Goal: Task Accomplishment & Management: Complete application form

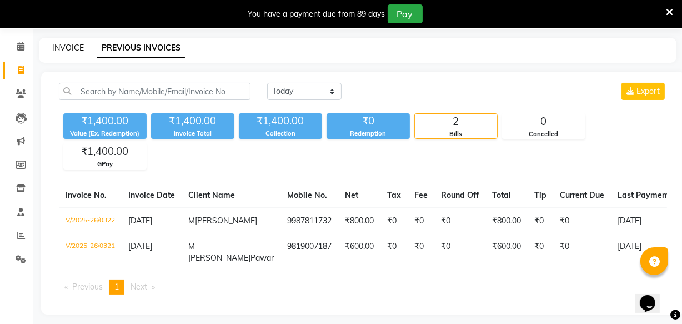
click at [61, 45] on link "INVOICE" at bounding box center [68, 48] width 32 height 10
select select "service"
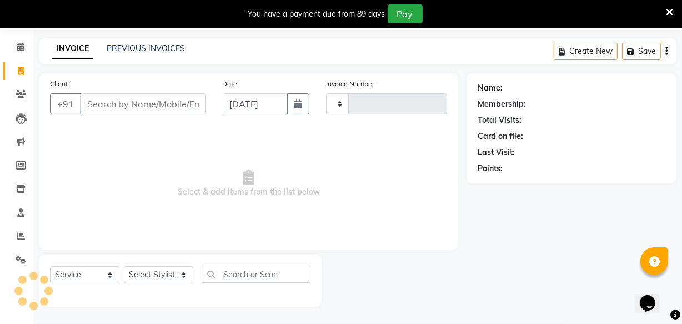
type input "0323"
select select "5499"
click at [96, 104] on input "Client" at bounding box center [143, 103] width 126 height 21
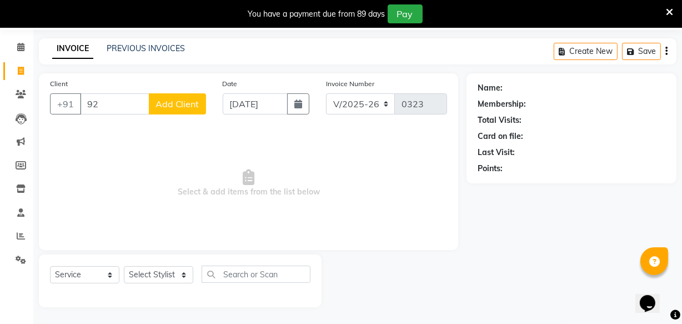
type input "9"
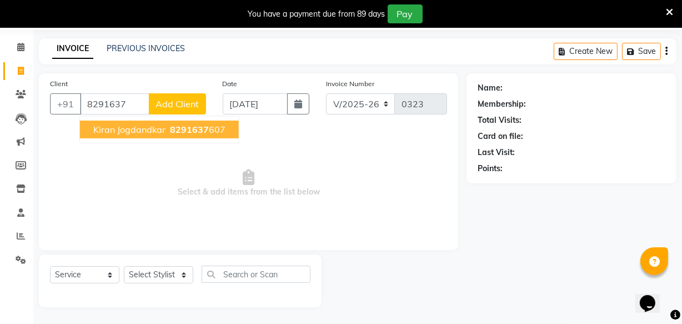
drag, startPoint x: 216, startPoint y: 133, endPoint x: 205, endPoint y: 134, distance: 10.6
click at [211, 133] on ngb-highlight "8291637 607" at bounding box center [197, 129] width 58 height 11
type input "8291637607"
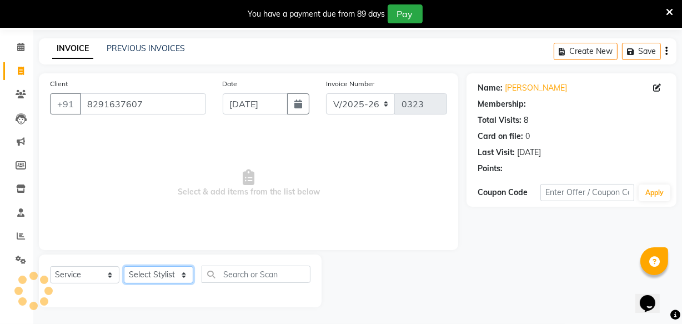
click at [174, 273] on select "Select Stylist Akshay Dakshada [PERSON_NAME] [PERSON_NAME]" at bounding box center [158, 274] width 69 height 17
select select "1: Object"
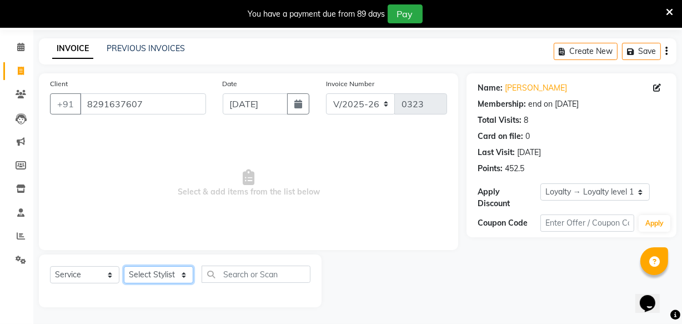
select select "36992"
click at [124, 266] on select "Select Stylist Akshay Dakshada [PERSON_NAME] [PERSON_NAME]" at bounding box center [158, 274] width 69 height 17
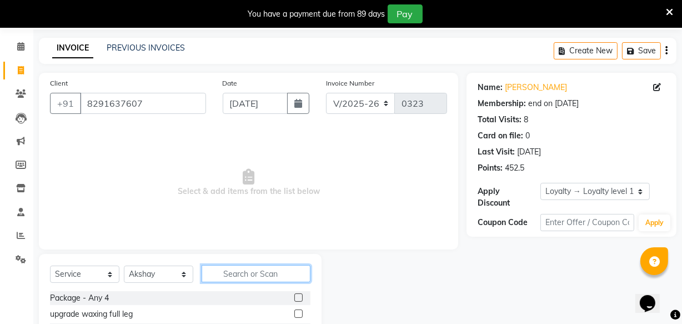
click at [222, 271] on input "text" at bounding box center [255, 273] width 109 height 17
type input "nano"
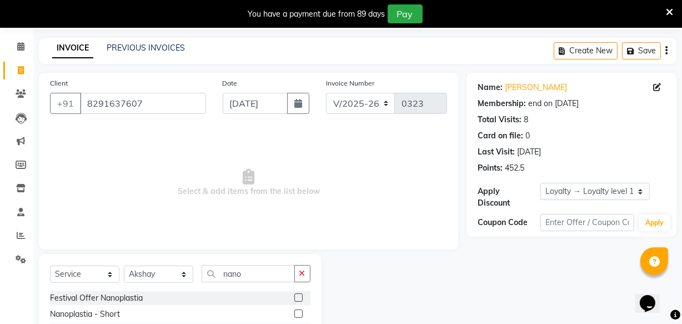
click at [294, 298] on label at bounding box center [298, 297] width 8 height 8
click at [294, 298] on input "checkbox" at bounding box center [297, 297] width 7 height 7
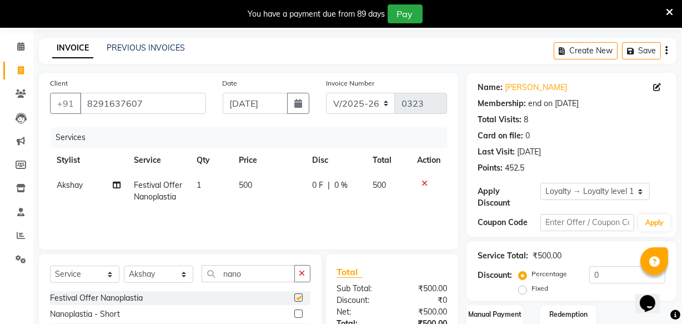
checkbox input "false"
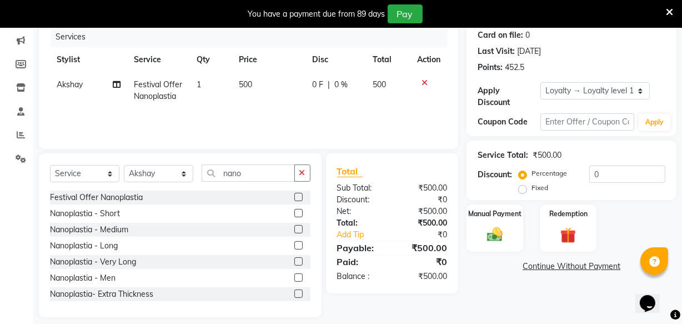
scroll to position [89, 0]
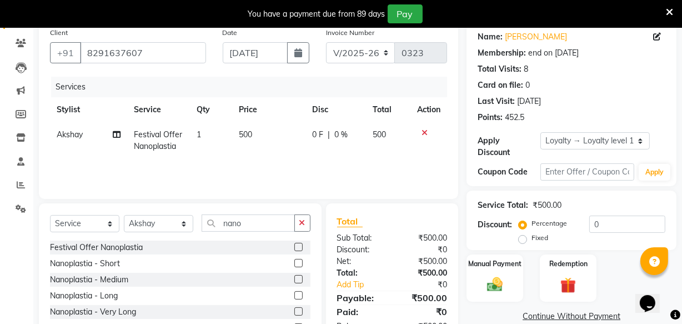
click at [422, 132] on icon at bounding box center [424, 133] width 6 height 8
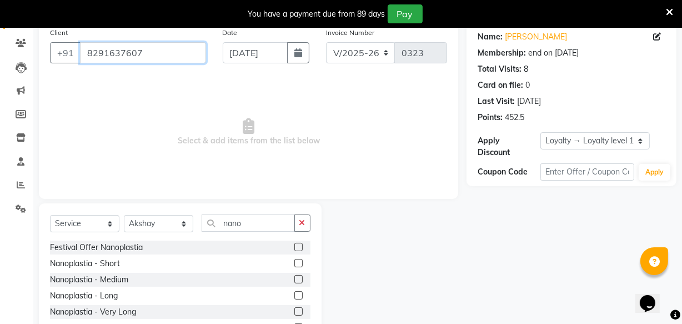
click at [105, 44] on input "8291637607" at bounding box center [143, 52] width 126 height 21
click at [17, 205] on icon at bounding box center [21, 208] width 11 height 8
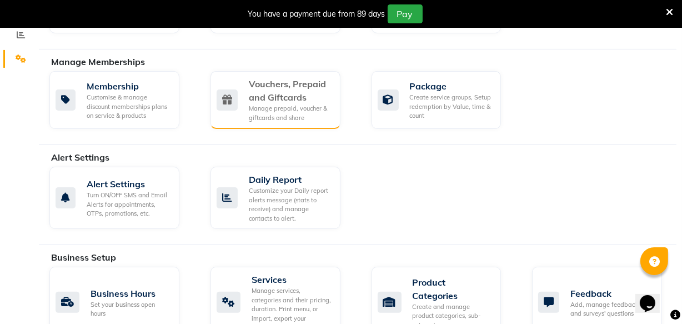
scroll to position [240, 0]
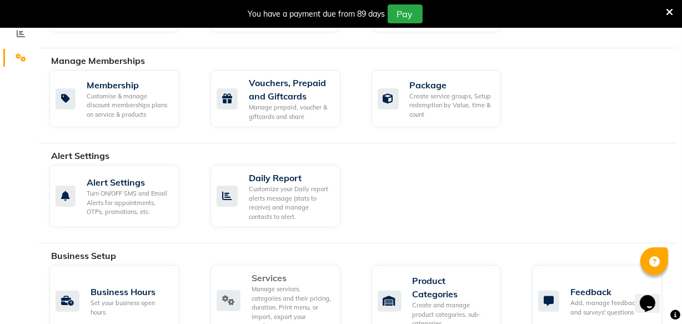
click at [269, 279] on div "Services" at bounding box center [291, 277] width 80 height 13
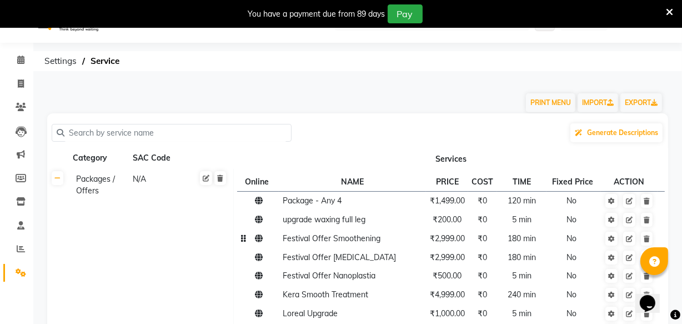
scroll to position [50, 0]
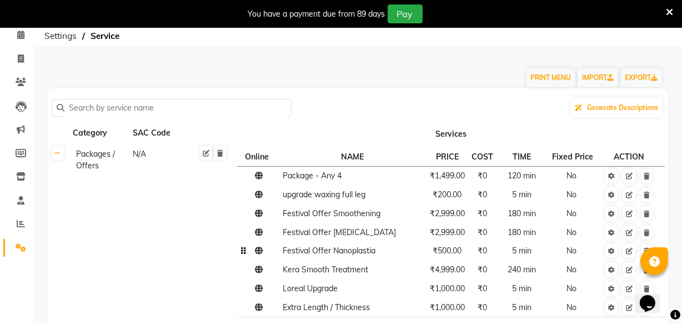
click at [318, 251] on span "Festival Offer Nanoplastia" at bounding box center [329, 250] width 93 height 10
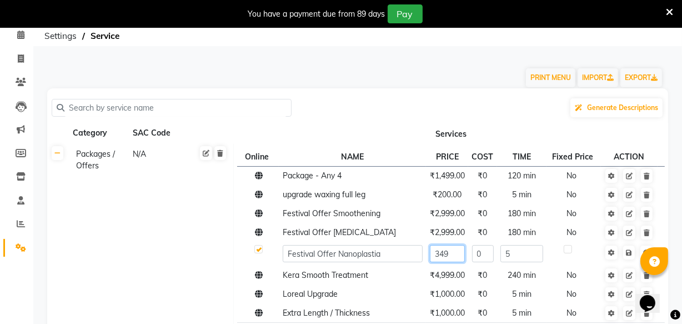
type input "3499"
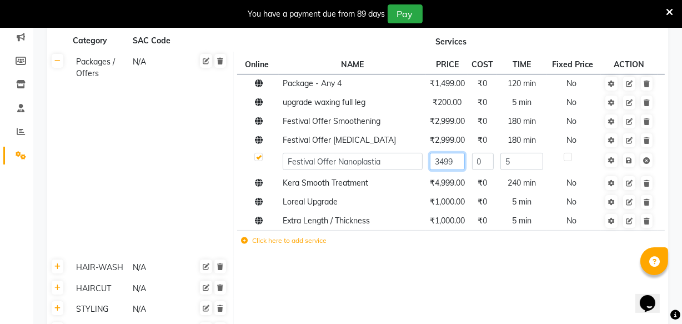
scroll to position [201, 0]
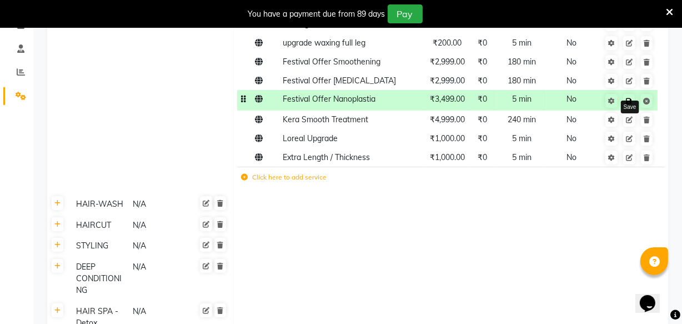
click at [632, 100] on icon at bounding box center [629, 101] width 6 height 7
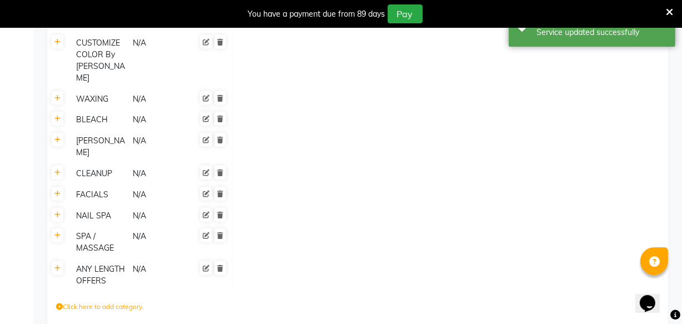
scroll to position [814, 0]
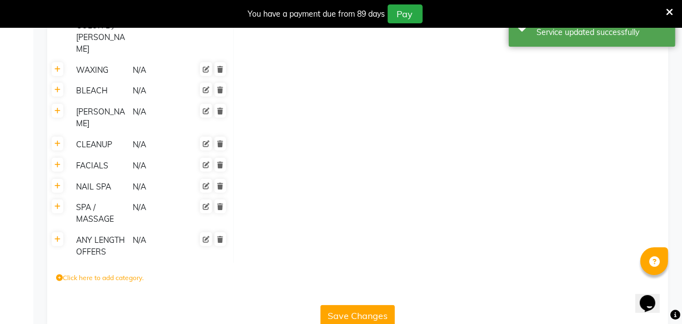
click at [379, 305] on button "Save Changes" at bounding box center [357, 315] width 74 height 21
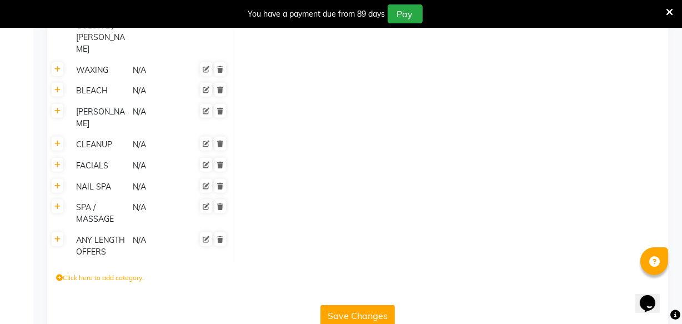
click at [666, 8] on icon at bounding box center [669, 12] width 7 height 10
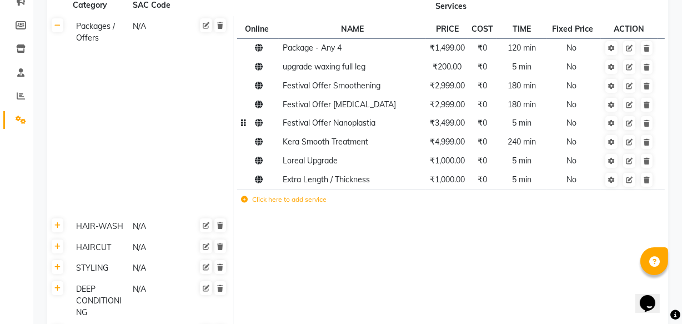
scroll to position [0, 0]
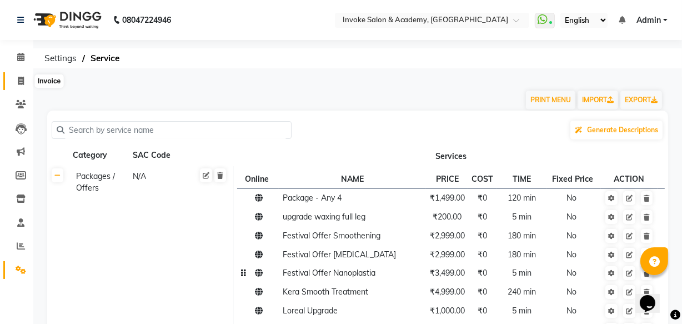
click at [19, 77] on icon at bounding box center [21, 81] width 6 height 8
select select "service"
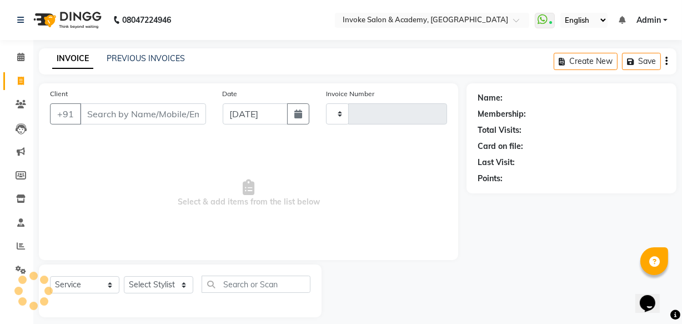
scroll to position [11, 0]
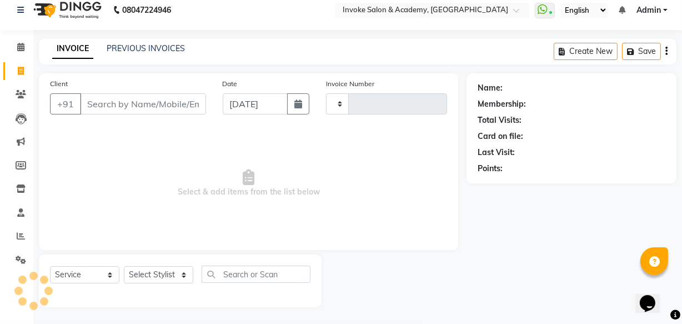
type input "0323"
select select "5499"
click at [112, 99] on input "Client" at bounding box center [143, 103] width 126 height 21
type input "8291637607"
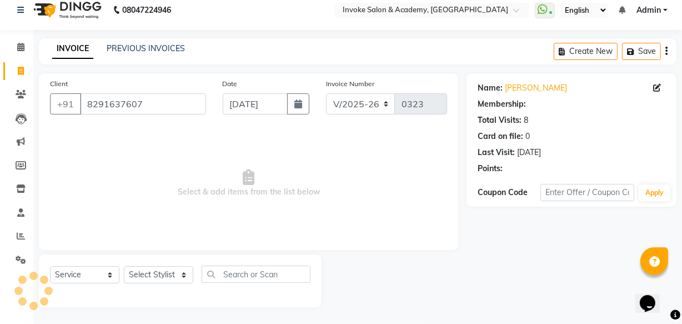
select select "1: Object"
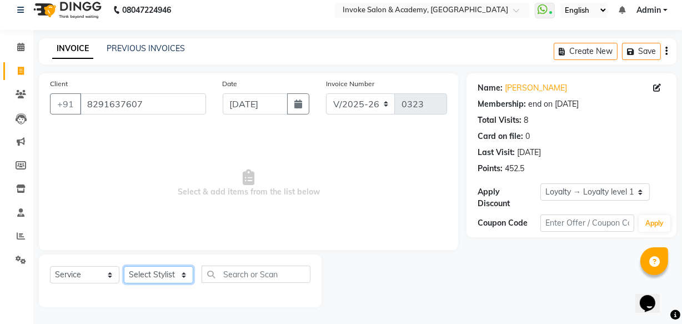
click at [168, 266] on select "Select Stylist Akshay Dakshada [PERSON_NAME] [PERSON_NAME]" at bounding box center [158, 274] width 69 height 17
select select "36992"
click at [124, 266] on select "Select Stylist Akshay Dakshada [PERSON_NAME] [PERSON_NAME]" at bounding box center [158, 274] width 69 height 17
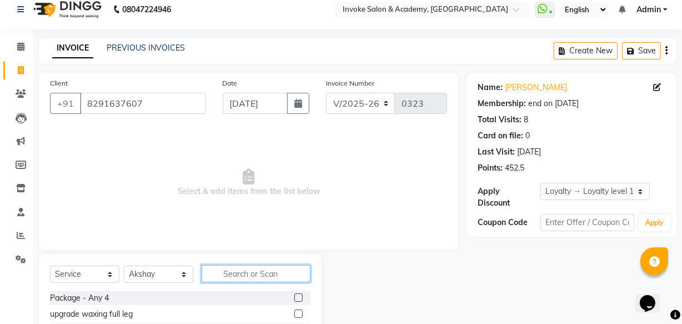
click at [226, 268] on input "text" at bounding box center [255, 273] width 109 height 17
type input "nano"
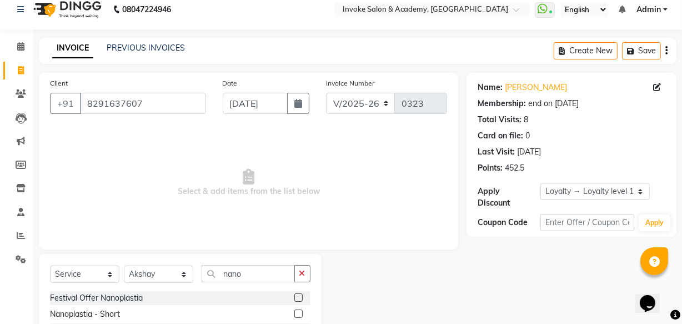
click at [294, 298] on label at bounding box center [298, 297] width 8 height 8
click at [294, 298] on input "checkbox" at bounding box center [297, 297] width 7 height 7
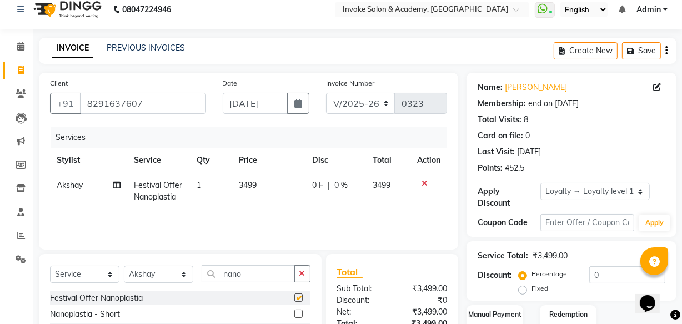
checkbox input "false"
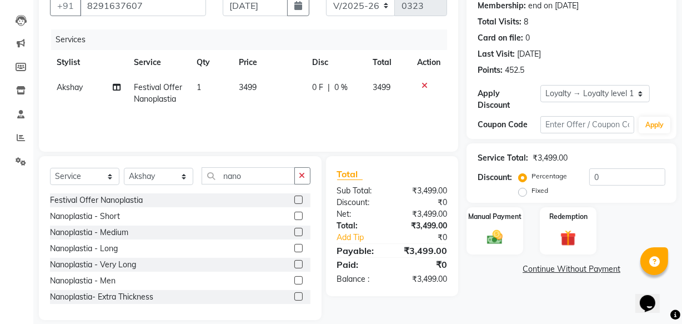
scroll to position [122, 0]
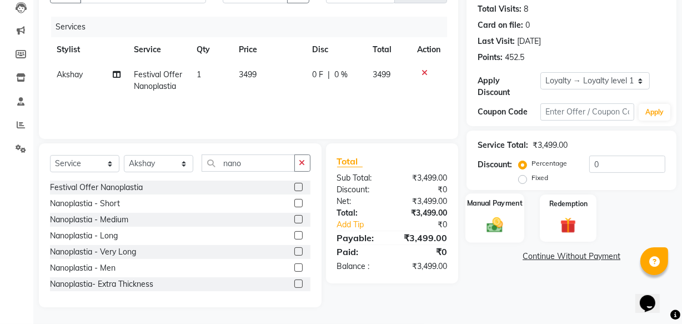
click at [497, 222] on img at bounding box center [494, 224] width 27 height 19
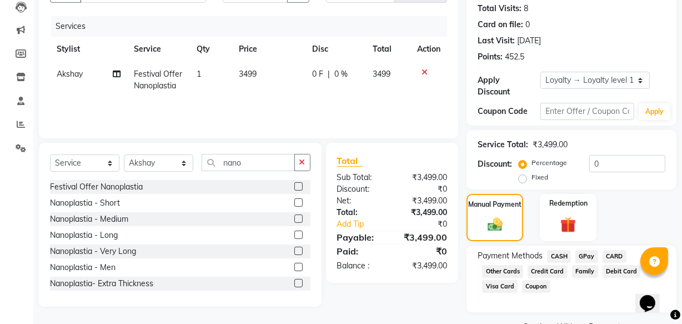
click at [588, 256] on span "GPay" at bounding box center [586, 256] width 23 height 13
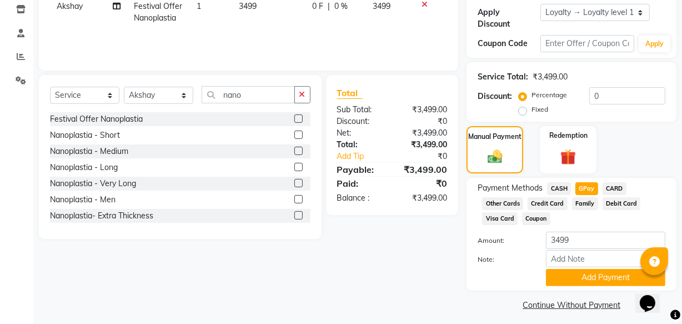
scroll to position [195, 0]
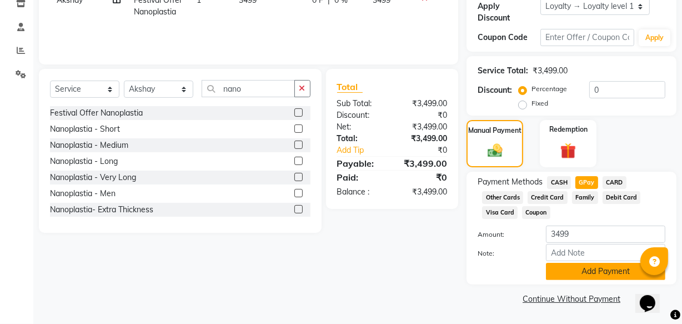
click at [575, 272] on button "Add Payment" at bounding box center [605, 271] width 119 height 17
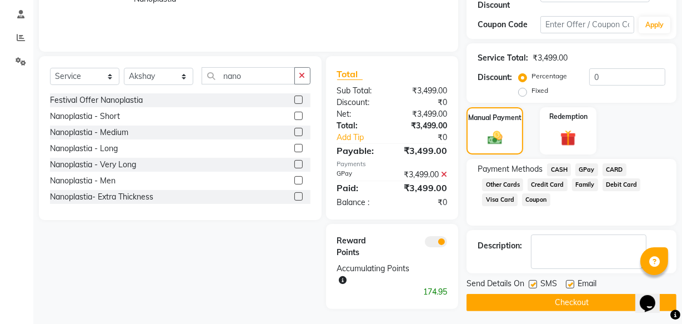
scroll to position [211, 0]
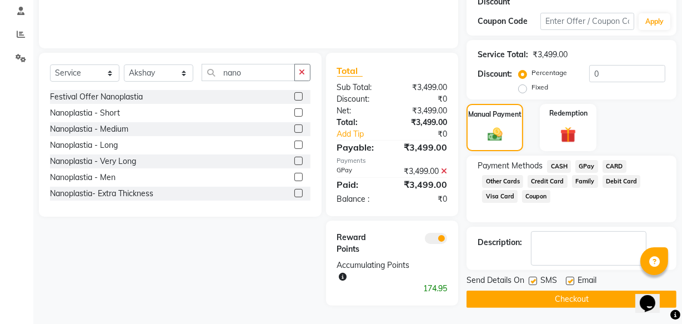
drag, startPoint x: 521, startPoint y: 297, endPoint x: 531, endPoint y: 294, distance: 10.5
click at [531, 294] on button "Checkout" at bounding box center [571, 298] width 210 height 17
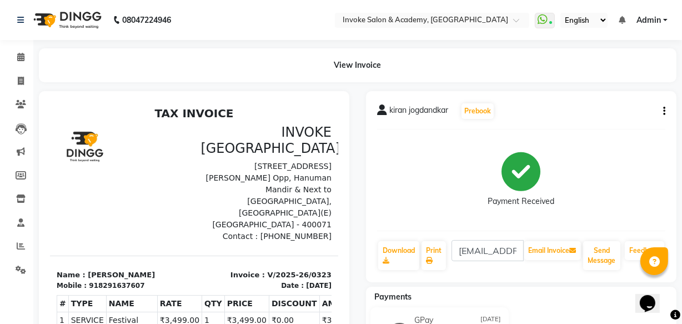
click at [85, 32] on img at bounding box center [66, 19] width 76 height 31
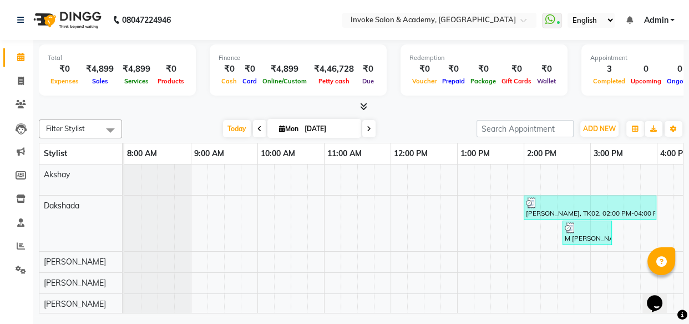
click at [58, 20] on img at bounding box center [66, 19] width 76 height 31
click at [25, 79] on span at bounding box center [20, 81] width 19 height 13
select select "service"
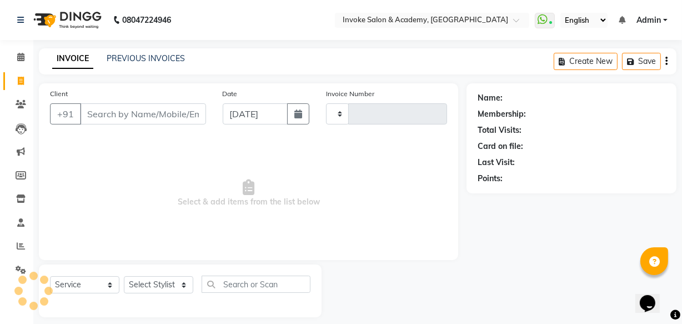
type input "0324"
select select "5499"
